Goal: Task Accomplishment & Management: Manage account settings

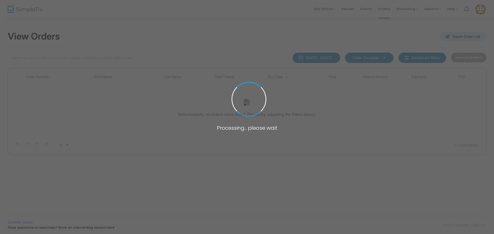
type input "[PERSON_NAME]"
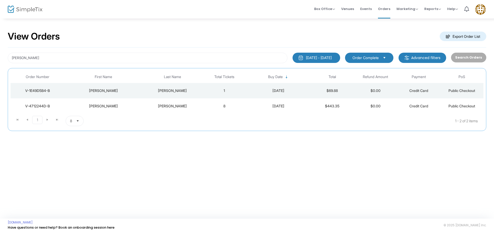
click at [205, 93] on td "1" at bounding box center [224, 90] width 43 height 15
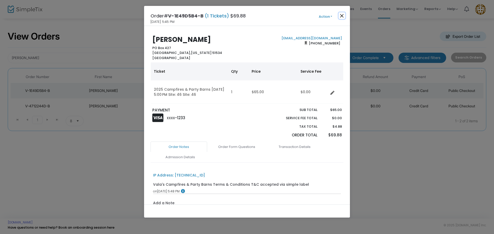
click at [342, 14] on button "Close" at bounding box center [341, 15] width 7 height 7
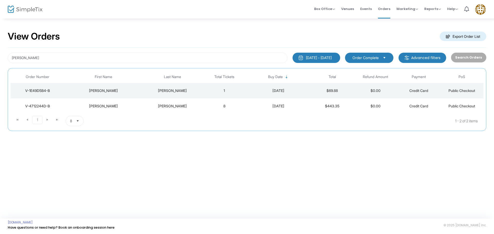
click at [151, 108] on div "[PERSON_NAME]" at bounding box center [173, 106] width 58 height 5
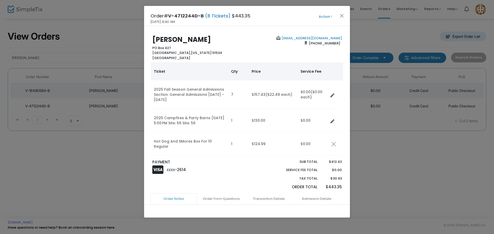
click at [324, 15] on button "Action" at bounding box center [325, 17] width 31 height 6
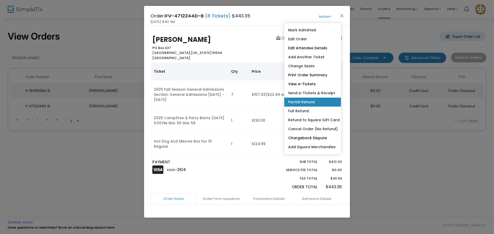
click at [319, 102] on link "Partial Refund" at bounding box center [312, 102] width 57 height 9
radio input "true"
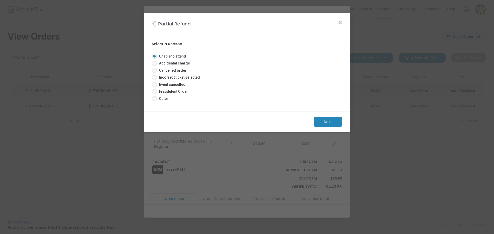
click at [154, 71] on span at bounding box center [154, 70] width 5 height 5
click at [154, 73] on input "Cancelled order" at bounding box center [154, 73] width 0 height 0
radio input "true"
click at [323, 123] on m-button "Next" at bounding box center [327, 122] width 29 height 10
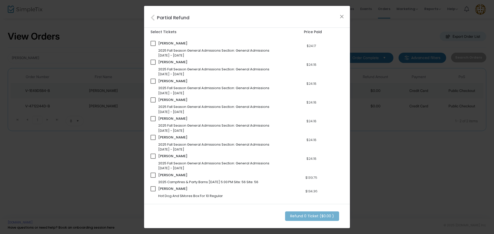
scroll to position [8, 0]
click at [152, 176] on span at bounding box center [152, 175] width 5 height 5
click at [153, 178] on input "checkbox" at bounding box center [153, 178] width 0 height 0
checkbox input "true"
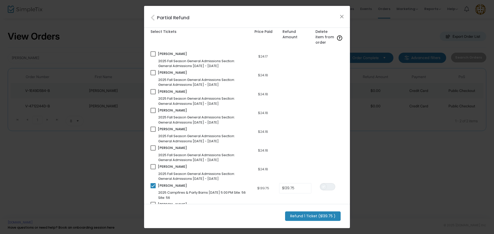
click at [321, 188] on span at bounding box center [323, 187] width 6 height 6
click at [311, 218] on m-button "Refund 1 Ticket ($139.75 )" at bounding box center [313, 217] width 56 height 10
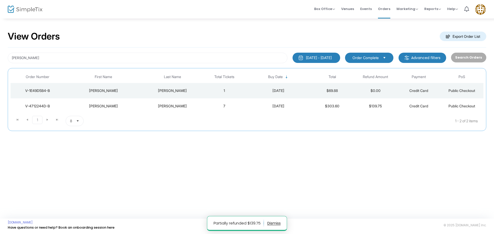
click at [251, 88] on div "[DATE]" at bounding box center [278, 90] width 62 height 5
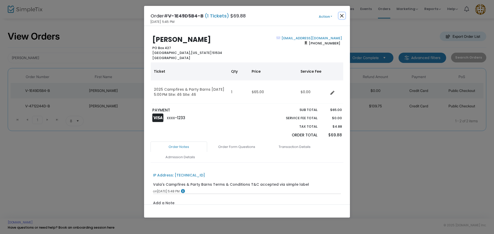
click at [341, 16] on button "Close" at bounding box center [341, 15] width 7 height 7
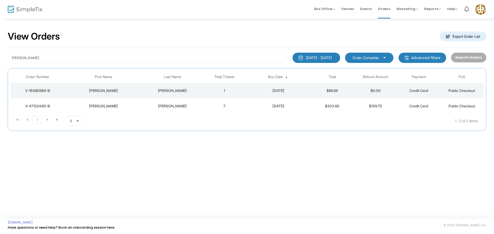
click at [233, 104] on td "7" at bounding box center [224, 105] width 43 height 15
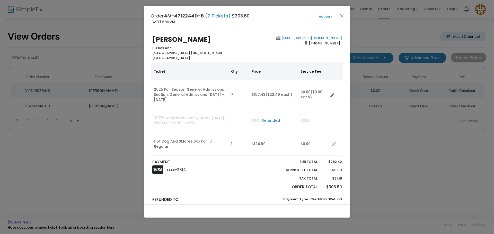
click at [326, 14] on button "Action" at bounding box center [325, 17] width 31 height 6
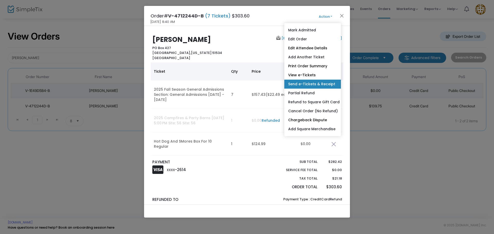
click at [326, 84] on link "Send e-Tickets & Receipt" at bounding box center [312, 84] width 57 height 9
type input "[EMAIL_ADDRESS][DOMAIN_NAME]"
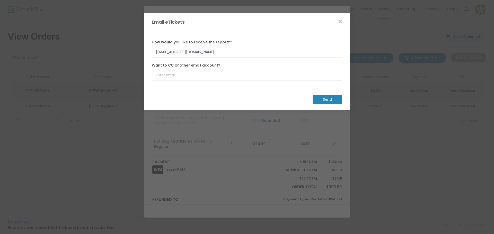
click at [327, 97] on m-button "Send" at bounding box center [327, 100] width 30 height 10
